Goal: Task Accomplishment & Management: Manage account settings

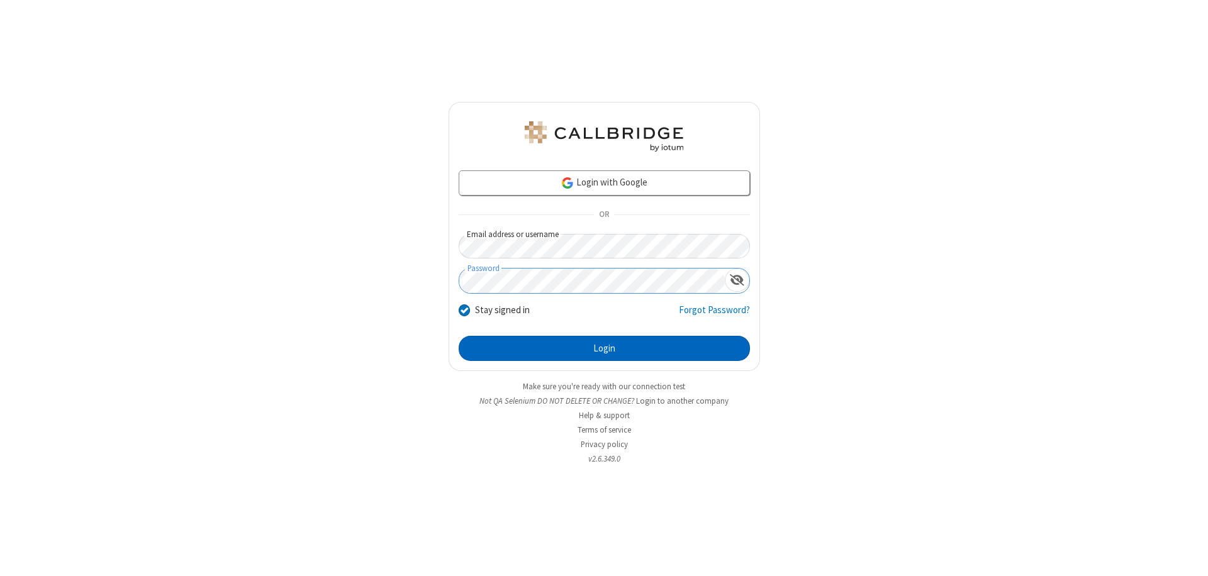
click at [604, 349] on button "Login" at bounding box center [604, 348] width 291 height 25
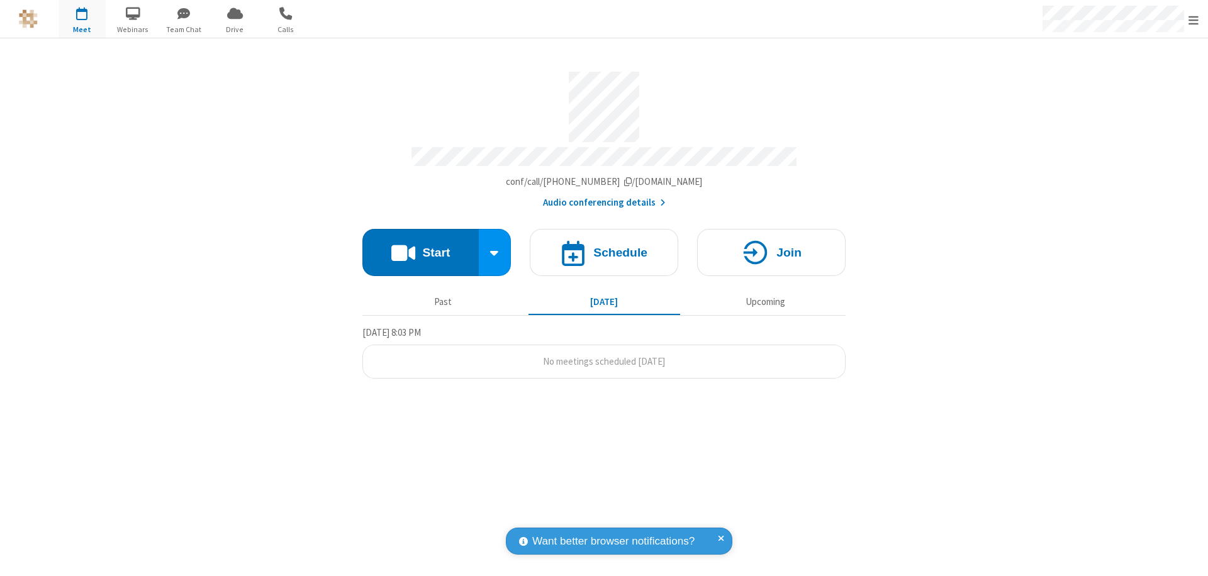
click at [1193, 20] on span "Open menu" at bounding box center [1193, 20] width 10 height 13
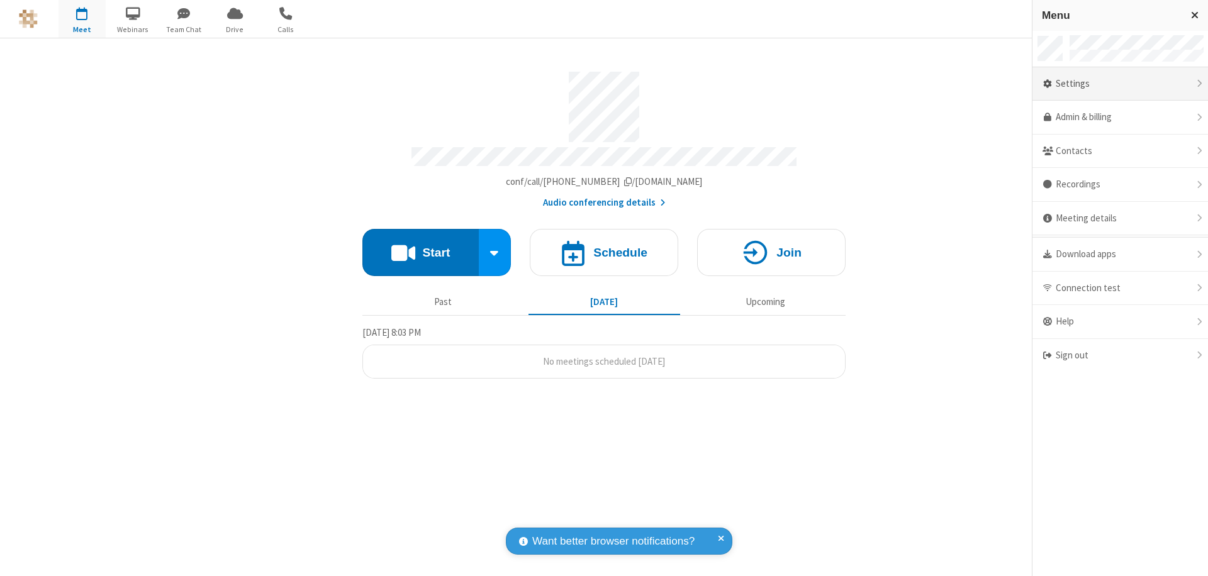
click at [1120, 84] on div "Settings" at bounding box center [1120, 84] width 176 height 34
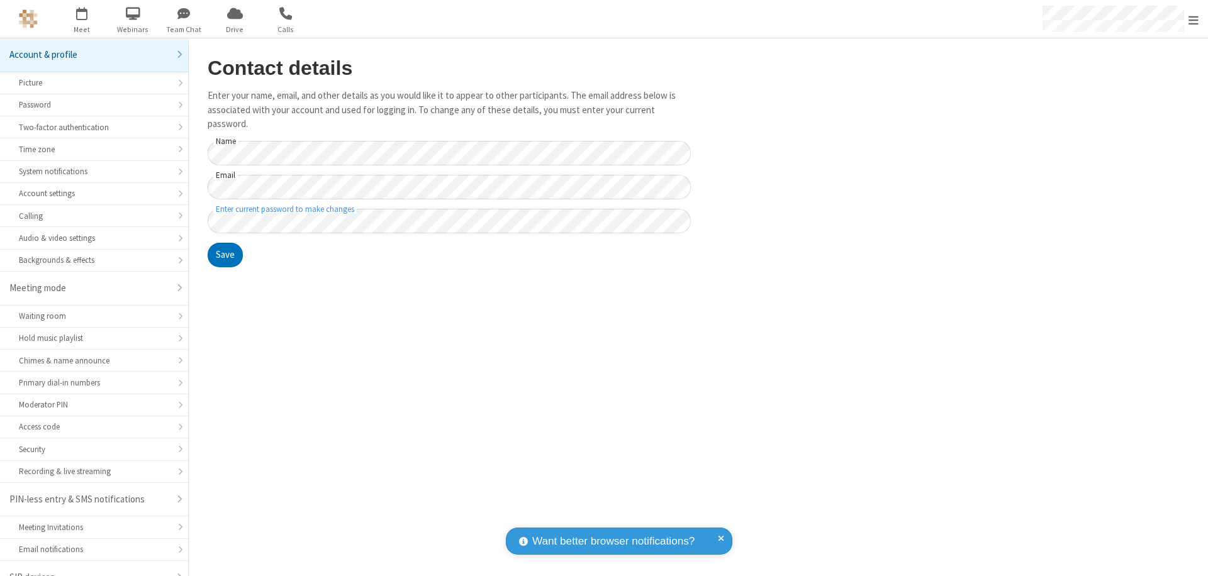
scroll to position [18, 0]
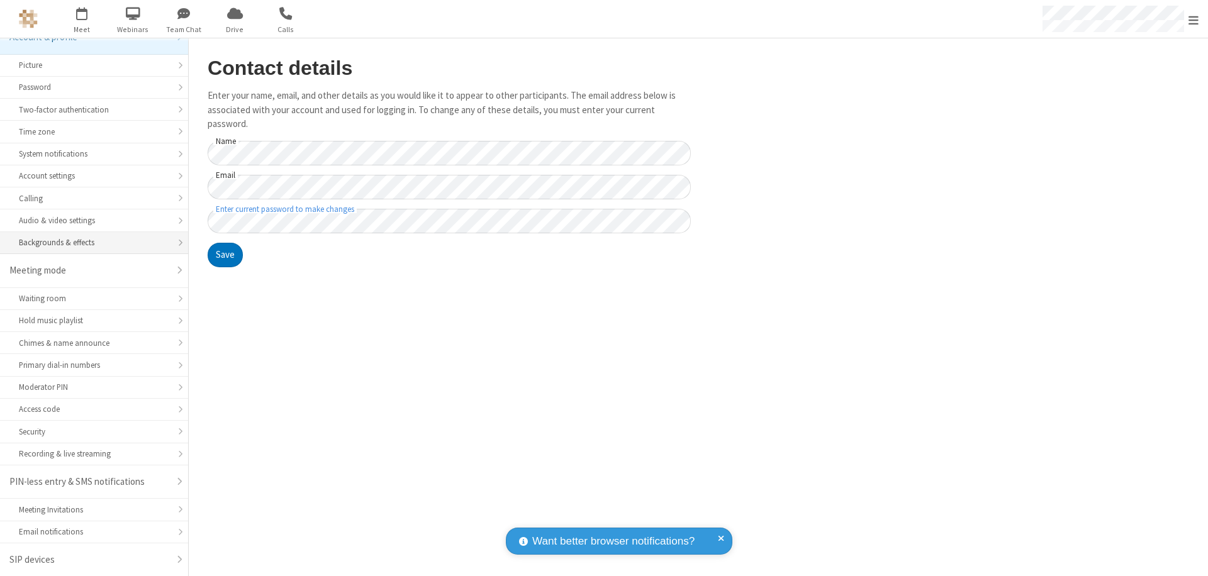
click at [89, 243] on div "Backgrounds & effects" at bounding box center [94, 243] width 150 height 12
